Goal: Check status

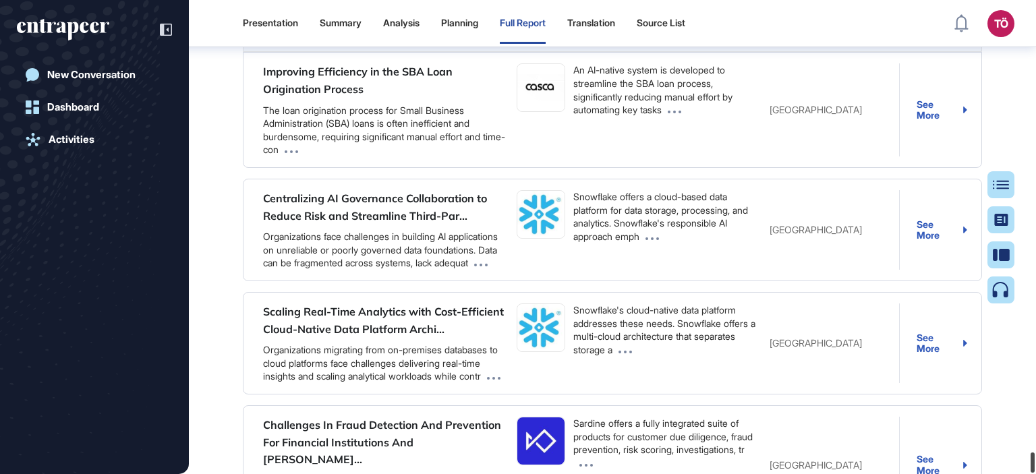
scroll to position [31396, 0]
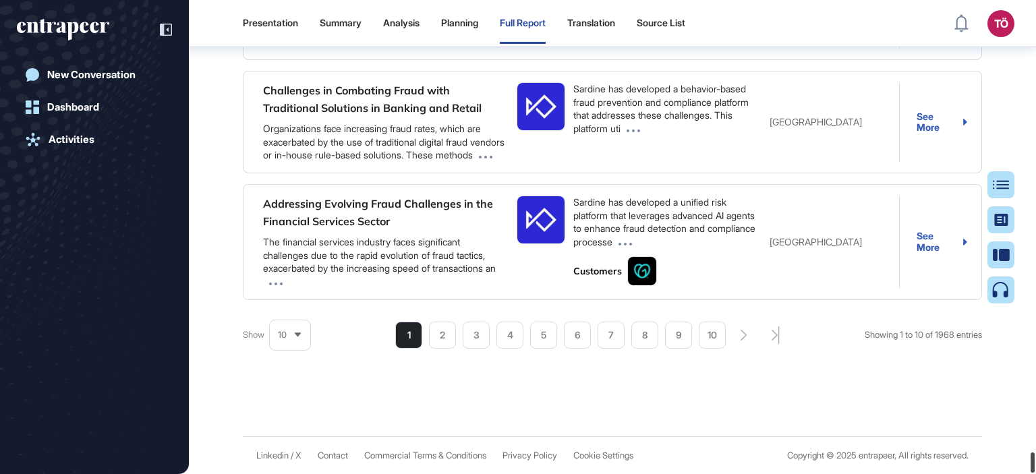
drag, startPoint x: 1034, startPoint y: 13, endPoint x: 1034, endPoint y: 501, distance: 487.1
click at [1034, 474] on html "Presentation Summary Analysis Planning Full Report Translation Source List TÖ A…" at bounding box center [518, 237] width 1036 height 474
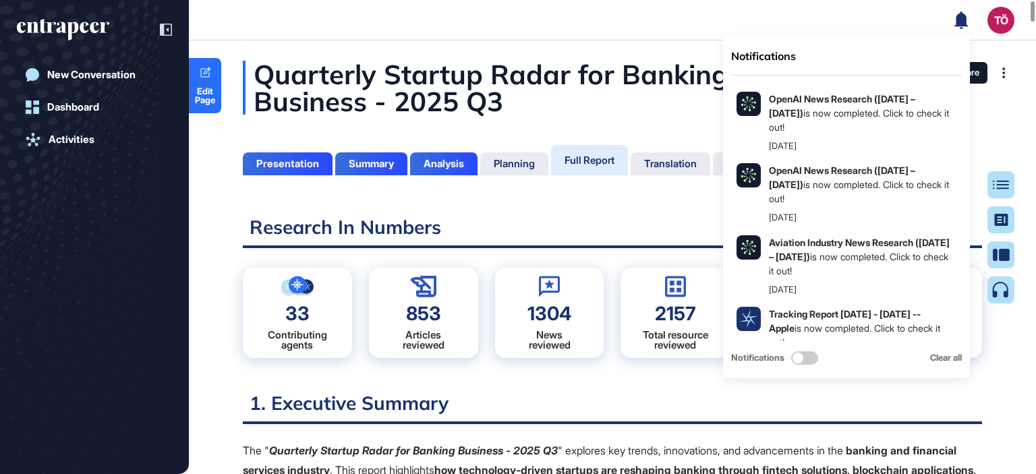
scroll to position [6, 0]
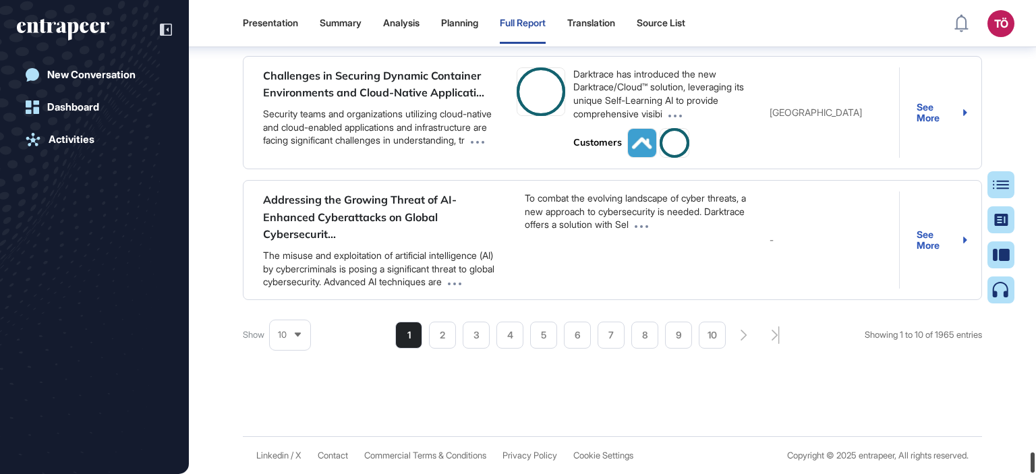
drag, startPoint x: 1034, startPoint y: 9, endPoint x: 1025, endPoint y: 490, distance: 480.5
click at [1025, 474] on html "Presentation Summary Analysis Planning Full Report Translation Source List TÖ A…" at bounding box center [518, 237] width 1036 height 474
